Goal: Task Accomplishment & Management: Use online tool/utility

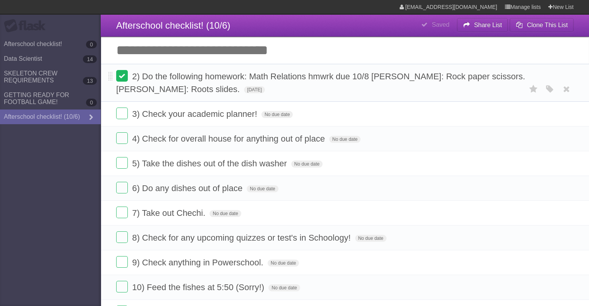
click at [124, 77] on label at bounding box center [122, 76] width 12 height 12
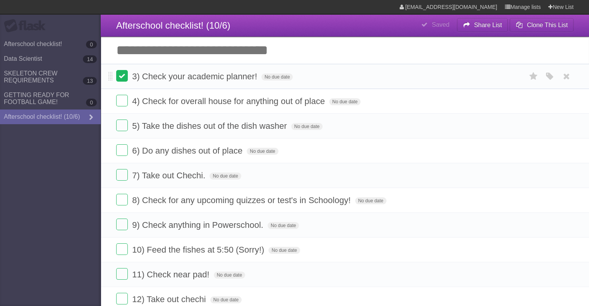
click at [124, 82] on label at bounding box center [122, 76] width 12 height 12
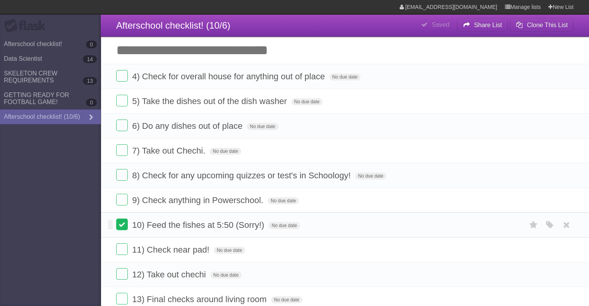
click at [121, 223] on label at bounding box center [122, 225] width 12 height 12
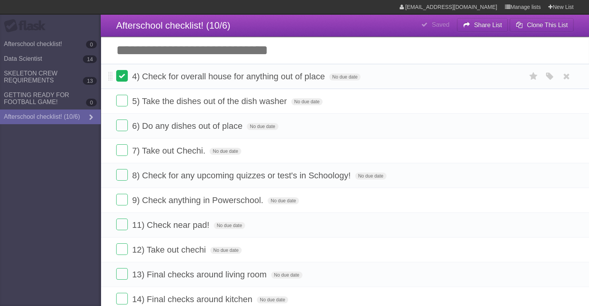
click at [122, 76] on label at bounding box center [122, 76] width 12 height 12
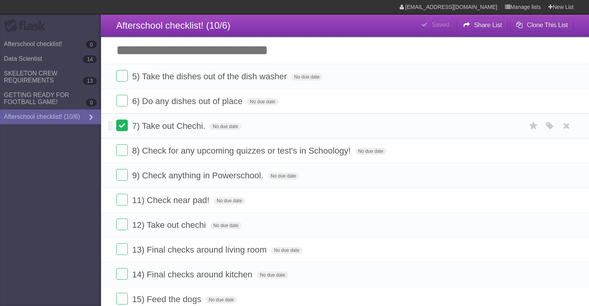
click at [124, 125] on label at bounding box center [122, 126] width 12 height 12
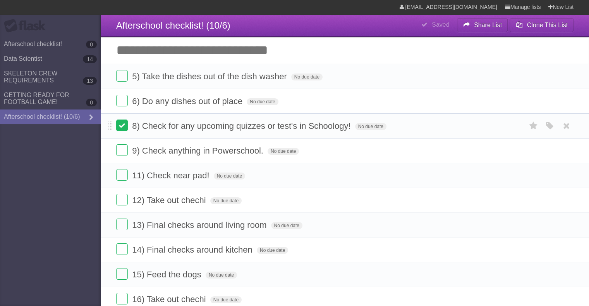
click at [122, 130] on label at bounding box center [122, 126] width 12 height 12
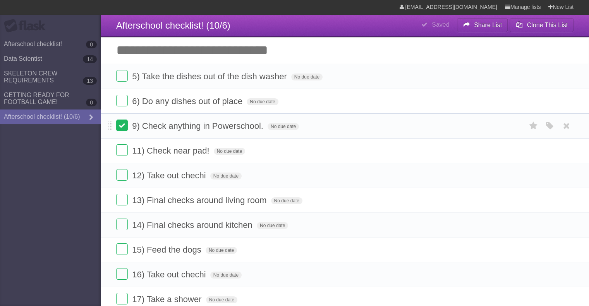
click at [122, 127] on label at bounding box center [122, 126] width 12 height 12
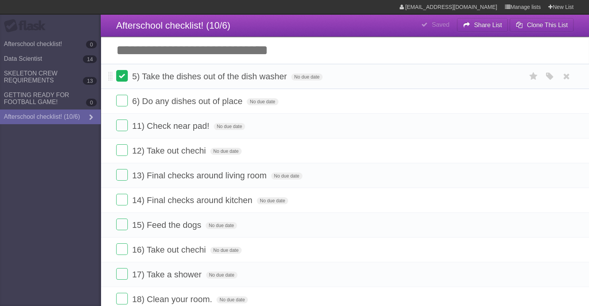
click at [122, 75] on label at bounding box center [122, 76] width 12 height 12
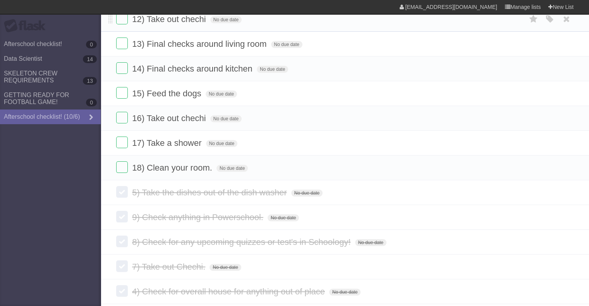
scroll to position [131, 0]
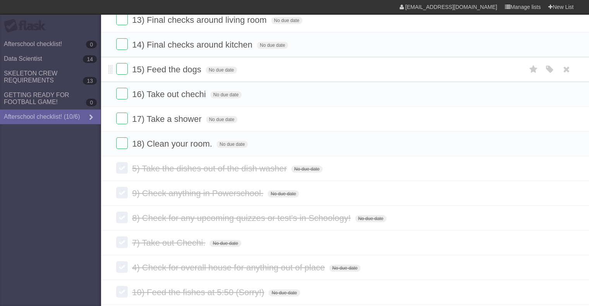
click at [124, 62] on li "15) Feed the dogs No due date White Red Blue Green Purple Orange" at bounding box center [345, 69] width 488 height 25
click at [121, 66] on label at bounding box center [122, 69] width 12 height 12
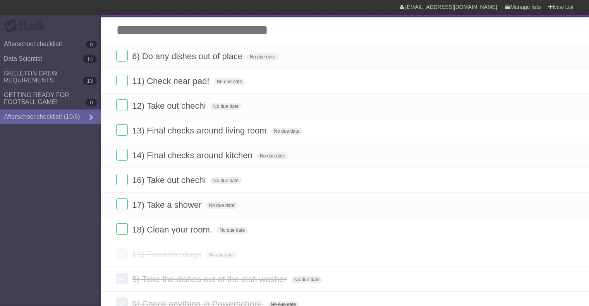
scroll to position [20, 0]
